Goal: Register for event/course

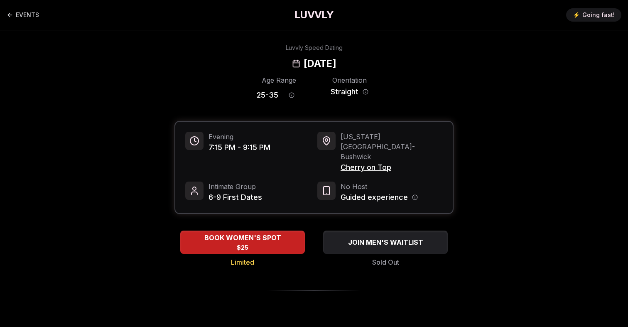
drag, startPoint x: 386, startPoint y: 65, endPoint x: 258, endPoint y: 64, distance: 128.0
click at [258, 64] on div "Luvvly Speed Dating [DATE]" at bounding box center [314, 57] width 568 height 27
copy h2 "[DATE]"
drag, startPoint x: 395, startPoint y: 146, endPoint x: 341, endPoint y: 146, distance: 54.0
click at [341, 162] on span "Cherry on Top" at bounding box center [392, 168] width 102 height 12
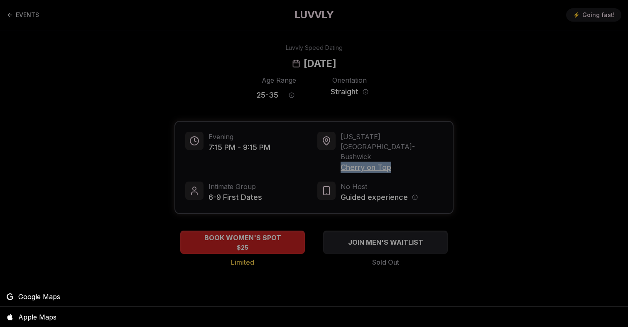
copy span "Cherry on Top"
click at [332, 86] on div at bounding box center [314, 163] width 628 height 327
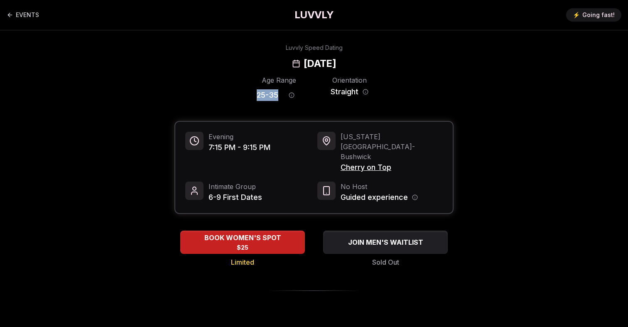
drag, startPoint x: 250, startPoint y: 90, endPoint x: 277, endPoint y: 98, distance: 27.3
click at [277, 98] on div "Age Range 25 - 35 Orientation Straight" at bounding box center [313, 89] width 279 height 29
copy span "25 - 35"
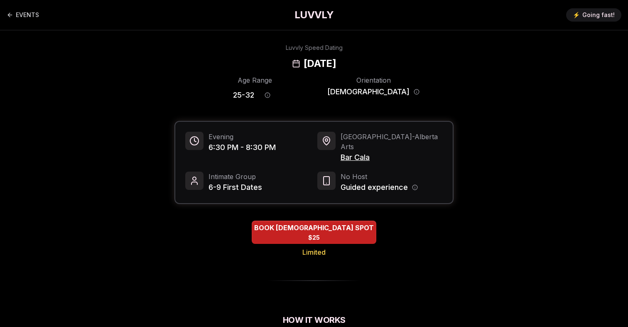
drag, startPoint x: 382, startPoint y: 64, endPoint x: 262, endPoint y: 64, distance: 120.1
click at [262, 64] on div "Luvvly Speed Dating [DATE]" at bounding box center [314, 57] width 568 height 27
copy h2 "[DATE]"
drag, startPoint x: 377, startPoint y: 145, endPoint x: 341, endPoint y: 145, distance: 36.1
click at [341, 152] on span "Bar Cala" at bounding box center [392, 158] width 102 height 12
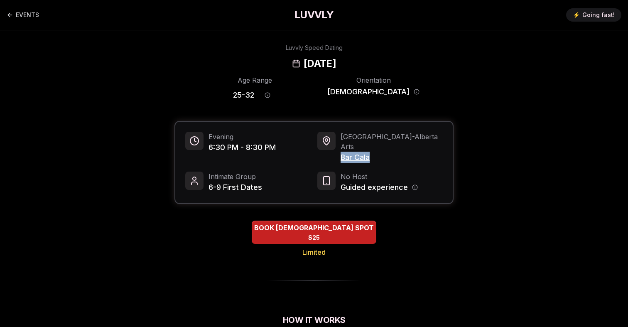
copy span "Bar Cala"
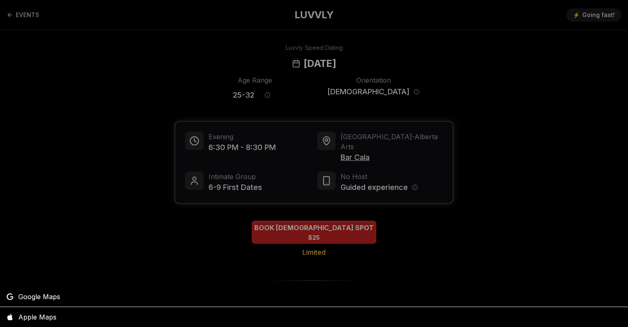
drag, startPoint x: 250, startPoint y: 92, endPoint x: 270, endPoint y: 93, distance: 20.0
click at [270, 93] on div at bounding box center [314, 163] width 628 height 327
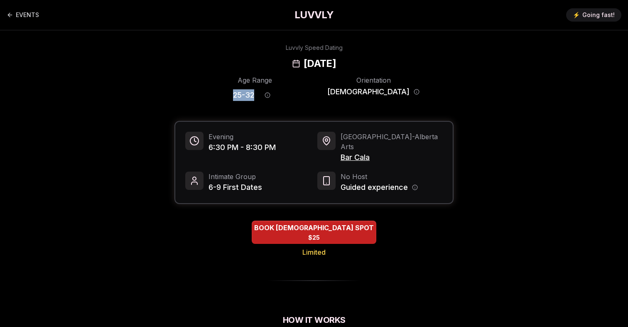
drag, startPoint x: 278, startPoint y: 95, endPoint x: 247, endPoint y: 95, distance: 30.7
click at [247, 95] on div "Age Range 25 - 32 Orientation Bisexual" at bounding box center [313, 89] width 279 height 29
copy span "25 - 32"
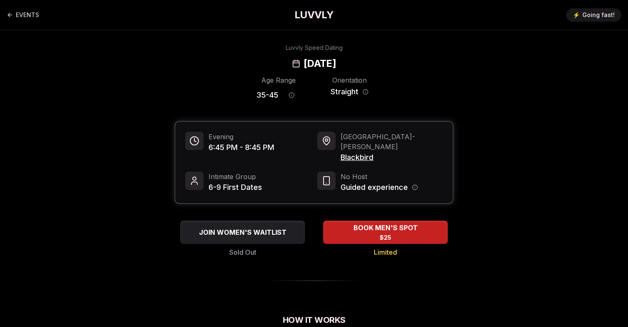
drag, startPoint x: 384, startPoint y: 64, endPoint x: 255, endPoint y: 63, distance: 129.6
click at [255, 63] on div "Luvvly Speed Dating Tuesday, August 26th" at bounding box center [314, 57] width 568 height 27
drag, startPoint x: 342, startPoint y: 146, endPoint x: 387, endPoint y: 155, distance: 45.7
click at [387, 155] on div "Evening 6:45 PM - 8:45 PM San Francisco - Castro Blackbird Intimate Group 6-9 F…" at bounding box center [314, 162] width 278 height 81
copy span "Blackbird"
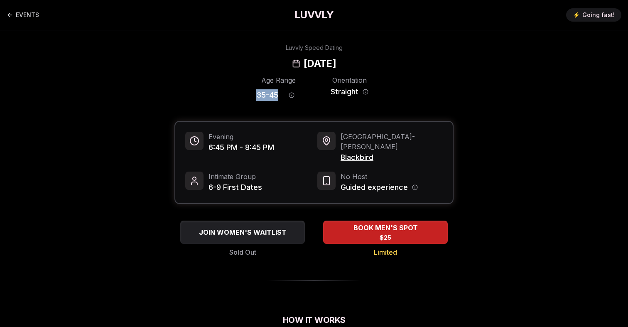
drag, startPoint x: 279, startPoint y: 93, endPoint x: 243, endPoint y: 93, distance: 36.1
click at [243, 93] on div "Age Range 35 - 45 Orientation Straight" at bounding box center [313, 89] width 279 height 29
copy span "35 - 45"
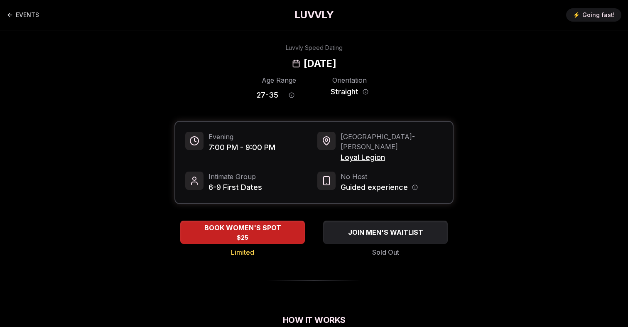
drag, startPoint x: 386, startPoint y: 64, endPoint x: 263, endPoint y: 65, distance: 123.4
click at [263, 65] on div "Luvvly Speed Dating [DATE]" at bounding box center [314, 57] width 568 height 27
copy h2 "[DATE]"
drag, startPoint x: 392, startPoint y: 146, endPoint x: 339, endPoint y: 146, distance: 52.8
click at [339, 146] on div "Portland - Buckman Loyal Legion" at bounding box center [379, 148] width 125 height 32
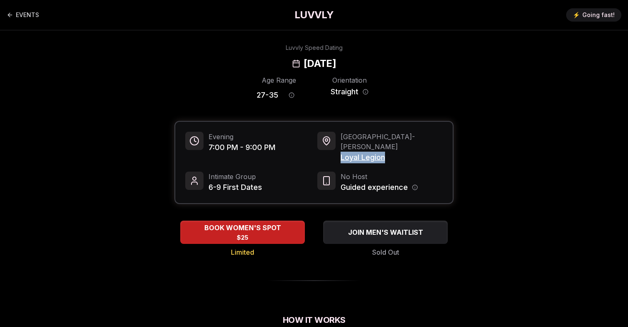
copy span "Loyal Legion"
drag, startPoint x: 278, startPoint y: 93, endPoint x: 254, endPoint y: 93, distance: 24.5
click at [254, 93] on div "Age Range 27 - 35 Orientation Straight" at bounding box center [313, 89] width 279 height 29
copy span "27 - 35"
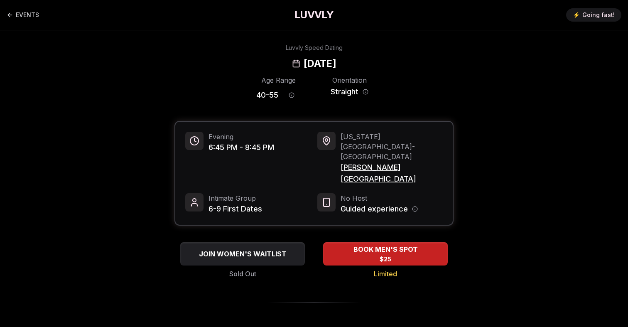
drag, startPoint x: 395, startPoint y: 65, endPoint x: 253, endPoint y: 68, distance: 141.7
click at [253, 68] on div "Luvvly Speed Dating Wednesday, August 27th" at bounding box center [314, 57] width 568 height 27
copy h2 "Wednesday, August 27th"
drag, startPoint x: 223, startPoint y: 147, endPoint x: 210, endPoint y: 147, distance: 12.9
click at [210, 147] on span "6:45 PM - 8:45 PM" at bounding box center [242, 148] width 66 height 12
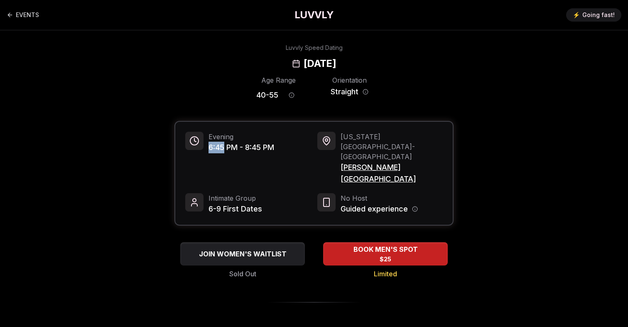
copy span "6:45"
drag, startPoint x: 383, startPoint y: 145, endPoint x: 338, endPoint y: 145, distance: 44.4
click at [339, 145] on div "New York City - Flatiron District Pando Park" at bounding box center [379, 158] width 125 height 53
copy span "Pando Park"
drag, startPoint x: 278, startPoint y: 93, endPoint x: 245, endPoint y: 93, distance: 32.8
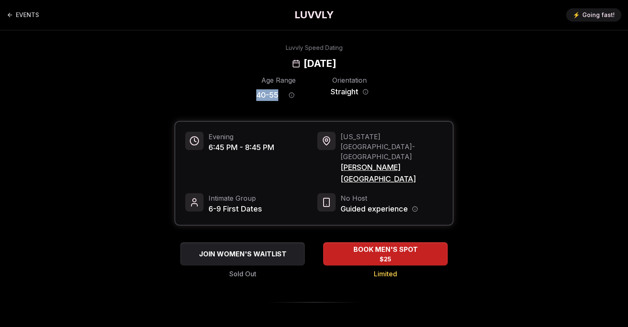
click at [245, 93] on div "Age Range 40 - 55 Orientation Straight" at bounding box center [313, 89] width 279 height 29
copy span "40 - 55"
drag, startPoint x: 320, startPoint y: 61, endPoint x: 426, endPoint y: 61, distance: 105.5
click at [426, 61] on div "Luvvly Speed Dating Wednesday, August 27th" at bounding box center [314, 57] width 568 height 27
copy h2 "August 27th"
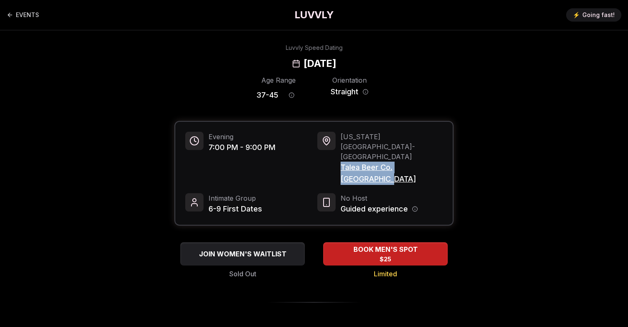
drag, startPoint x: 445, startPoint y: 146, endPoint x: 341, endPoint y: 146, distance: 103.9
click at [341, 146] on div "Evening 7:00 PM - 9:00 PM New York City - Williamsburg Talea Beer Co. Williamsb…" at bounding box center [314, 173] width 278 height 103
copy span "Talea Beer Co. Williamsburg"
drag, startPoint x: 279, startPoint y: 95, endPoint x: 251, endPoint y: 95, distance: 27.8
click at [251, 95] on div "Age Range 37 - 45 Orientation Straight" at bounding box center [313, 89] width 279 height 29
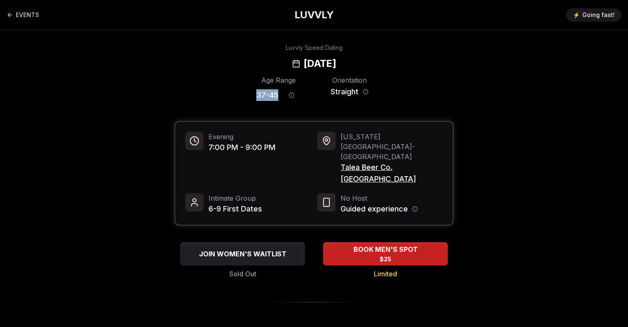
copy span "37 - 45"
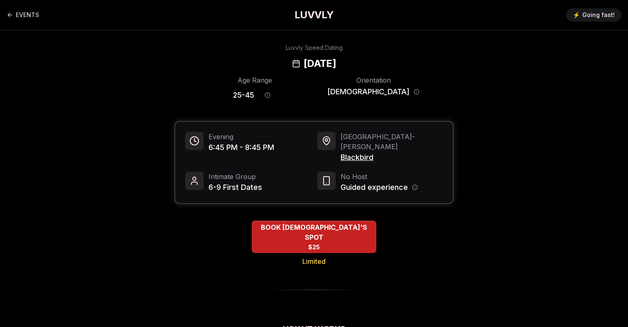
drag, startPoint x: 319, startPoint y: 63, endPoint x: 416, endPoint y: 64, distance: 96.8
click at [416, 64] on div "Luvvly Speed Dating [DATE]" at bounding box center [314, 57] width 568 height 27
copy h2 "[DATE]"
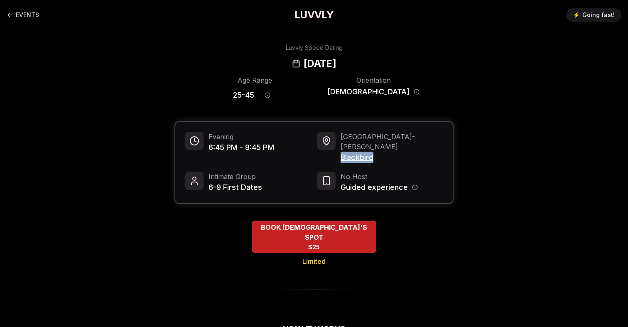
drag, startPoint x: 378, startPoint y: 148, endPoint x: 340, endPoint y: 148, distance: 37.4
click at [341, 152] on span "Blackbird" at bounding box center [392, 158] width 102 height 12
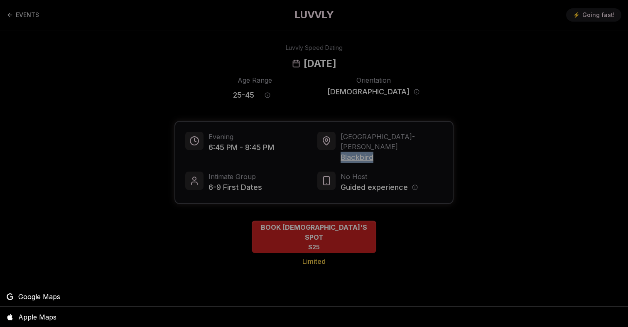
copy span "Blackbird"
click at [286, 65] on div at bounding box center [314, 163] width 628 height 327
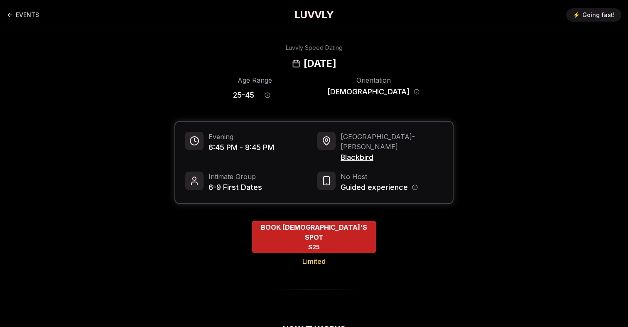
click at [304, 65] on h2 "[DATE]" at bounding box center [320, 63] width 32 height 13
copy h2 "[DATE]"
drag, startPoint x: 276, startPoint y: 97, endPoint x: 250, endPoint y: 97, distance: 25.8
click at [250, 97] on div "Age Range 25 - 45 Orientation [DEMOGRAPHIC_DATA]" at bounding box center [313, 89] width 279 height 29
copy span "25 - 45"
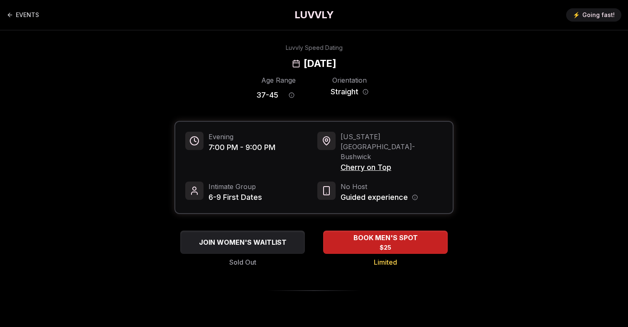
drag, startPoint x: 392, startPoint y: 61, endPoint x: 250, endPoint y: 64, distance: 141.7
click at [250, 64] on div "Luvvly Speed Dating [DATE]" at bounding box center [314, 57] width 568 height 27
copy h2 "[DATE]"
drag, startPoint x: 341, startPoint y: 145, endPoint x: 417, endPoint y: 150, distance: 76.6
click at [417, 162] on span "Cherry on Top" at bounding box center [392, 168] width 102 height 12
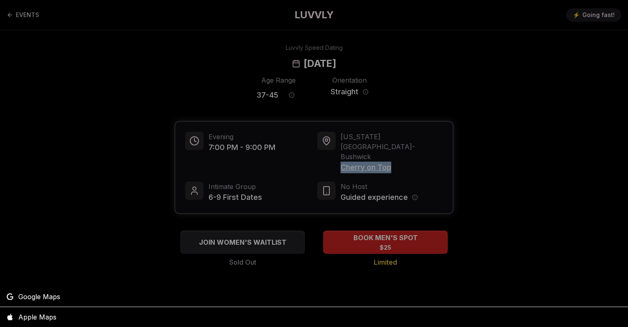
copy span "Cherry on Top"
click at [292, 98] on div at bounding box center [314, 163] width 628 height 327
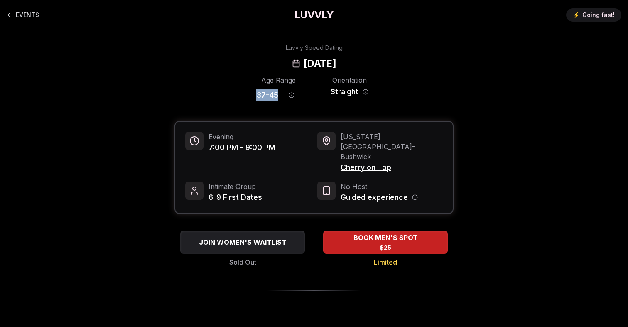
drag, startPoint x: 280, startPoint y: 97, endPoint x: 244, endPoint y: 97, distance: 35.7
click at [244, 97] on div "Age Range 37 - 45 Orientation Straight" at bounding box center [313, 89] width 279 height 29
copy span "37 - 45"
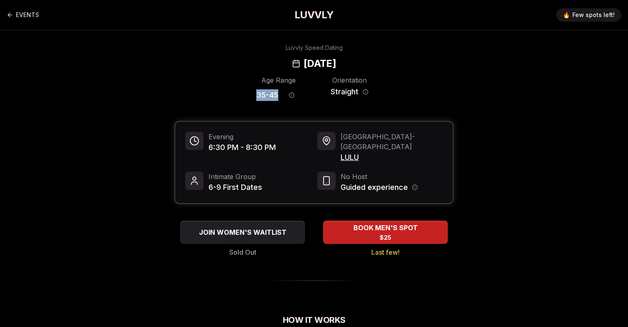
drag, startPoint x: 279, startPoint y: 94, endPoint x: 246, endPoint y: 94, distance: 33.2
click at [246, 94] on div "Age Range 35 - 45 Orientation Straight" at bounding box center [313, 89] width 279 height 29
copy span "35 - 45"
drag, startPoint x: 385, startPoint y: 60, endPoint x: 259, endPoint y: 59, distance: 125.9
click at [259, 59] on div "Luvvly Speed Dating Thursday, August 28th" at bounding box center [314, 57] width 568 height 27
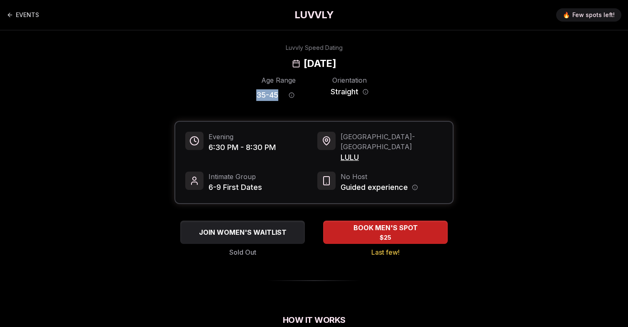
copy h2 "Thursday, August 28th"
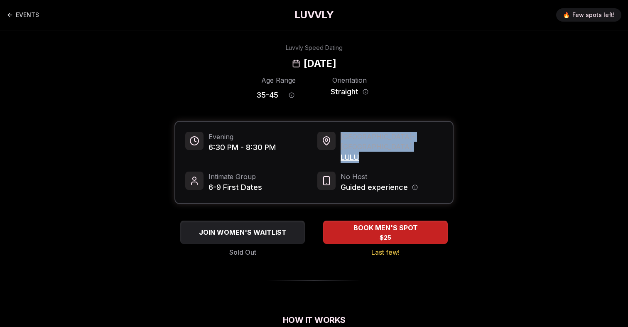
drag, startPoint x: 370, startPoint y: 148, endPoint x: 337, endPoint y: 148, distance: 33.2
click at [337, 148] on div "Portland - Central Eastside LULU" at bounding box center [379, 148] width 125 height 32
click at [344, 152] on span "LULU" at bounding box center [392, 158] width 102 height 12
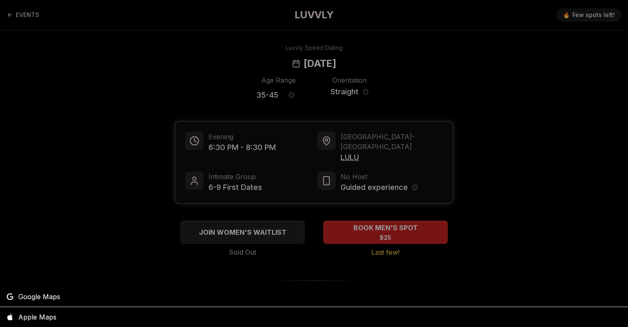
click at [344, 147] on div at bounding box center [314, 163] width 628 height 327
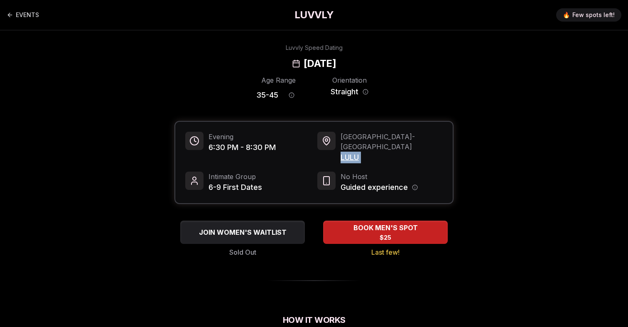
click at [344, 152] on span "LULU" at bounding box center [392, 158] width 102 height 12
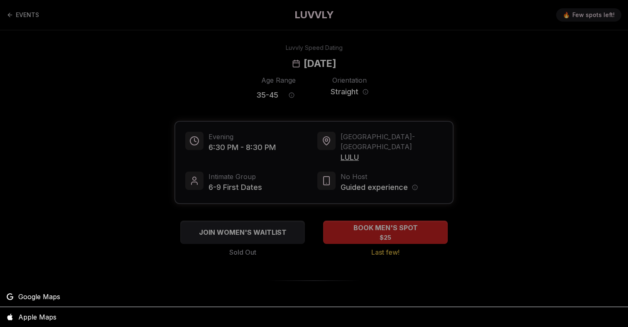
click at [344, 147] on div at bounding box center [314, 163] width 628 height 327
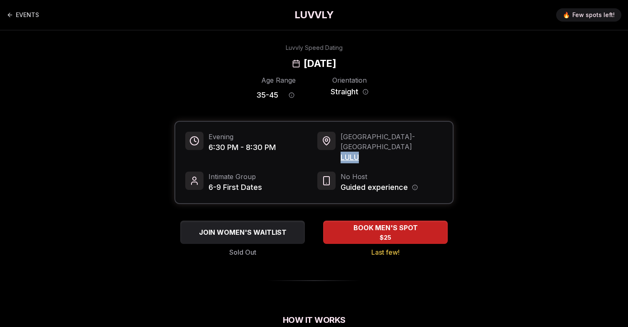
drag, startPoint x: 340, startPoint y: 149, endPoint x: 372, endPoint y: 149, distance: 31.6
click at [372, 149] on div "Portland - Central Eastside LULU" at bounding box center [379, 148] width 125 height 32
copy span "LULU"
